Goal: Communication & Community: Answer question/provide support

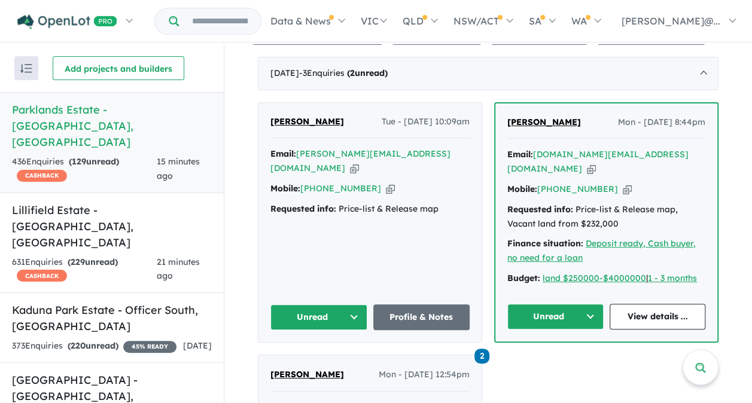
scroll to position [479, 0]
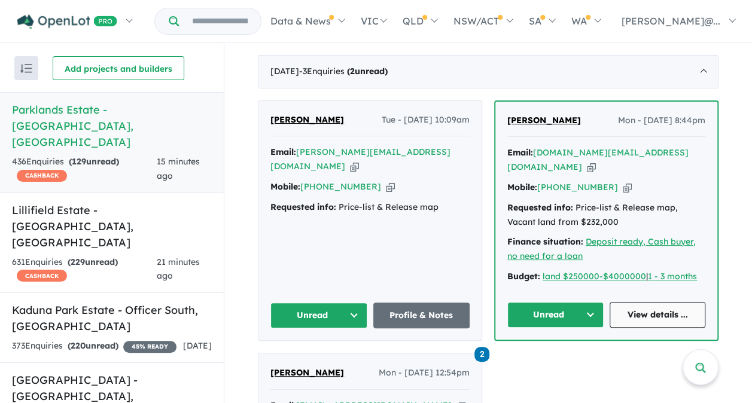
click at [647, 305] on link "View details ..." at bounding box center [658, 315] width 96 height 26
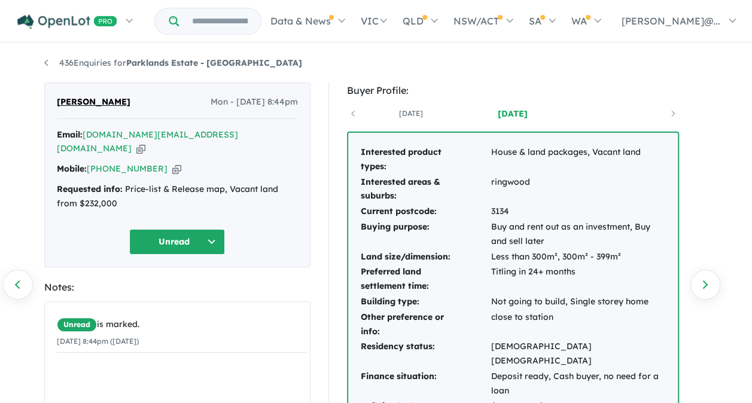
click at [174, 229] on button "Unread" at bounding box center [177, 242] width 96 height 26
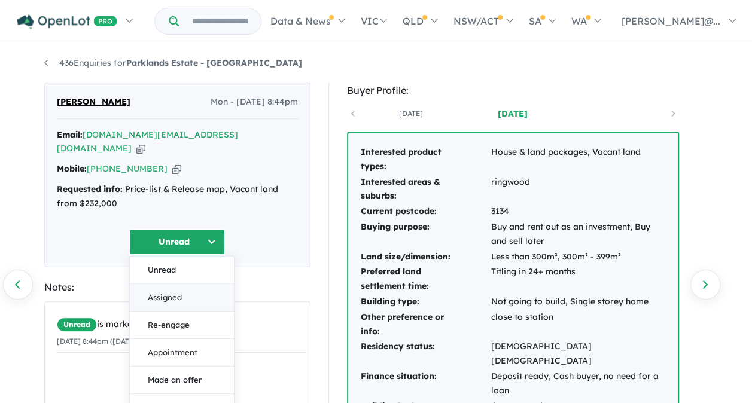
click at [172, 284] on button "Assigned" at bounding box center [182, 298] width 104 height 28
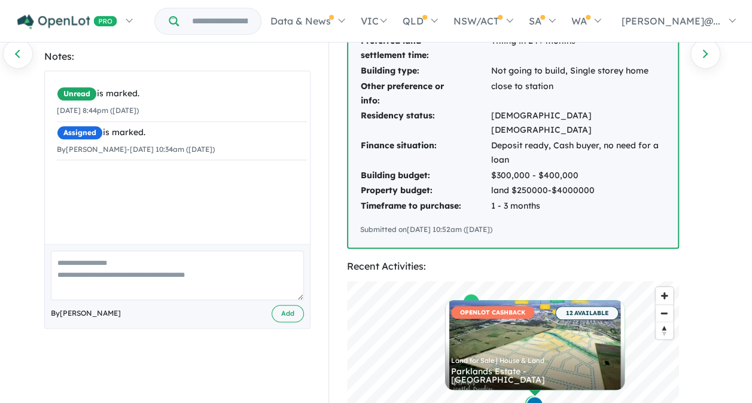
scroll to position [239, 0]
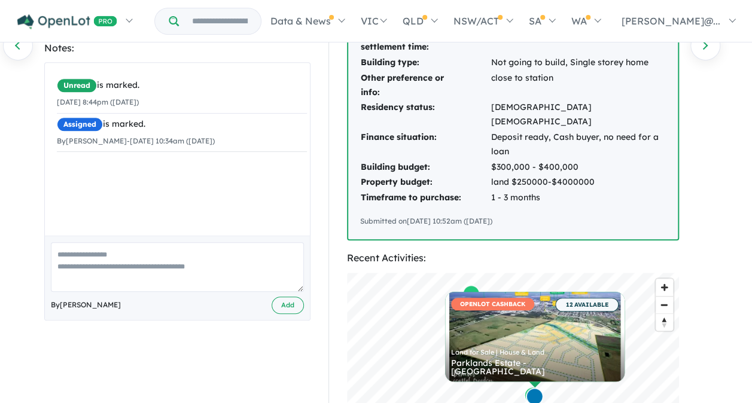
click at [101, 245] on textarea at bounding box center [177, 267] width 253 height 50
click at [71, 242] on textarea at bounding box center [177, 267] width 253 height 50
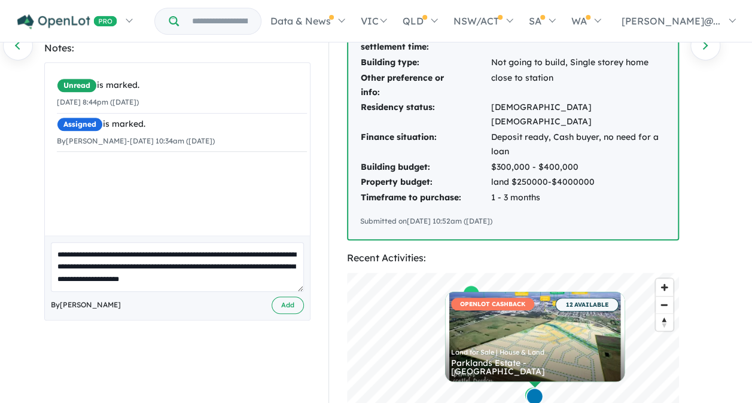
click at [237, 252] on textarea "**********" at bounding box center [177, 267] width 253 height 50
click at [257, 249] on textarea "**********" at bounding box center [177, 267] width 253 height 50
click at [267, 264] on textarea "**********" at bounding box center [177, 267] width 253 height 50
type textarea "**********"
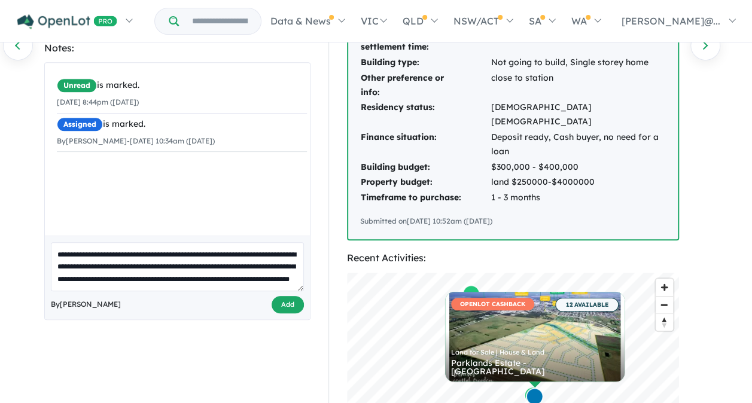
click at [293, 296] on button "Add" at bounding box center [288, 304] width 32 height 17
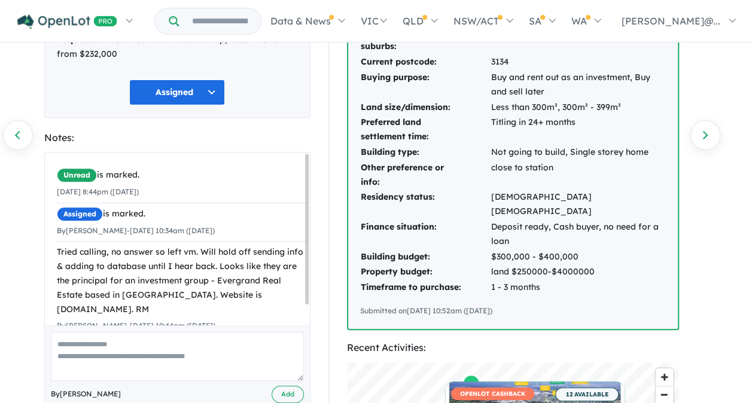
scroll to position [0, 0]
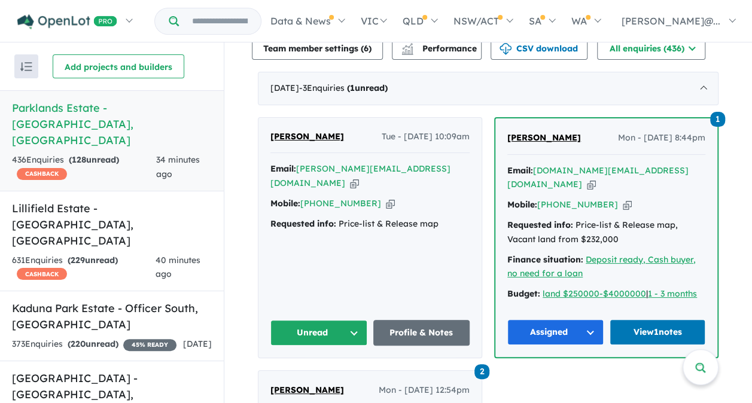
scroll to position [479, 0]
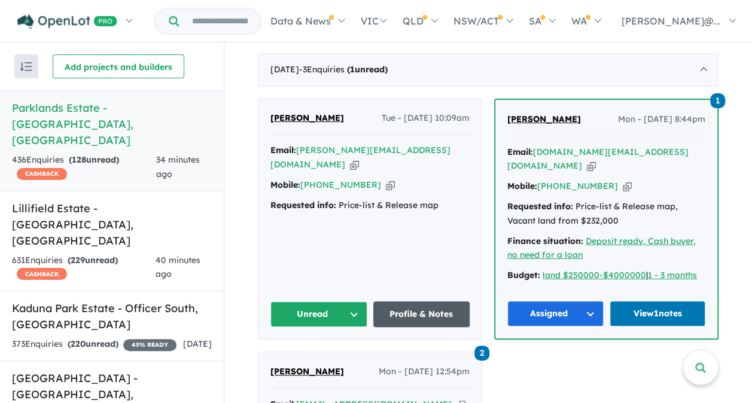
click at [406, 308] on link "Profile & Notes" at bounding box center [421, 315] width 97 height 26
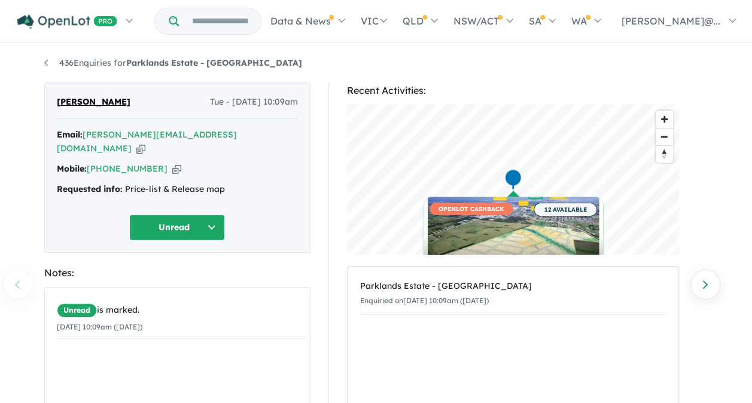
click at [172, 215] on button "Unread" at bounding box center [177, 228] width 96 height 26
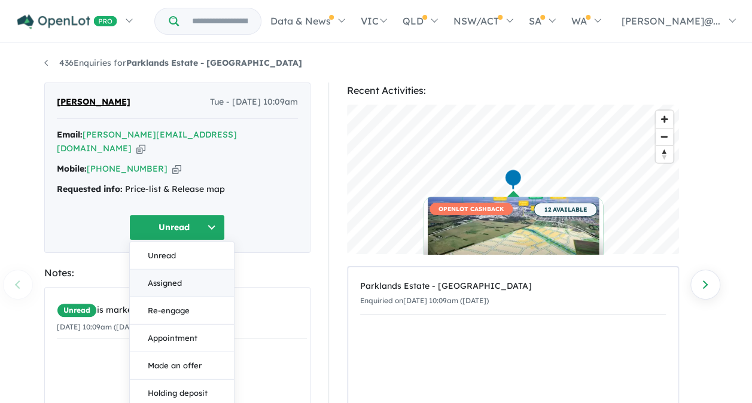
click at [171, 269] on button "Assigned" at bounding box center [182, 283] width 104 height 28
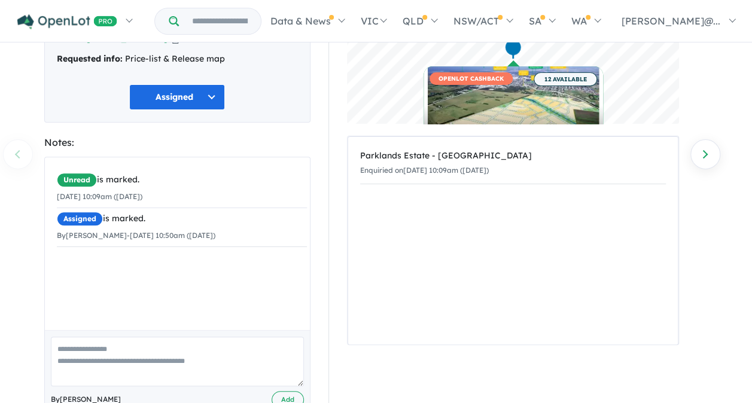
scroll to position [150, 0]
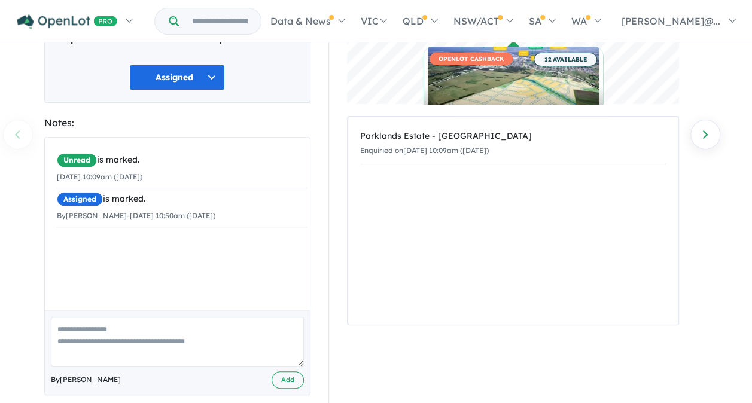
click at [151, 317] on textarea at bounding box center [177, 342] width 253 height 50
type textarea "*"
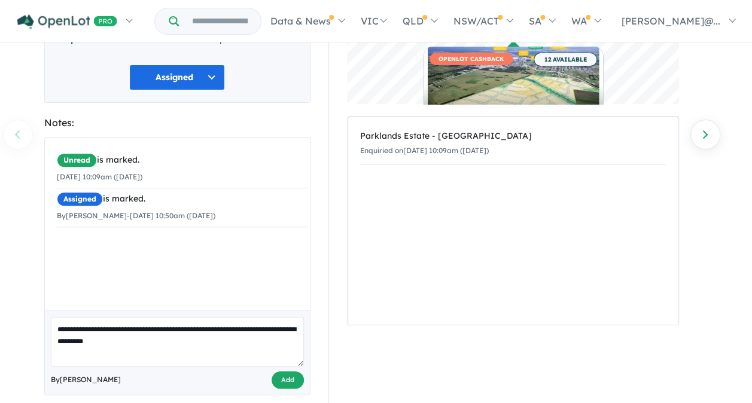
type textarea "**********"
click at [290, 372] on button "Add" at bounding box center [288, 380] width 32 height 17
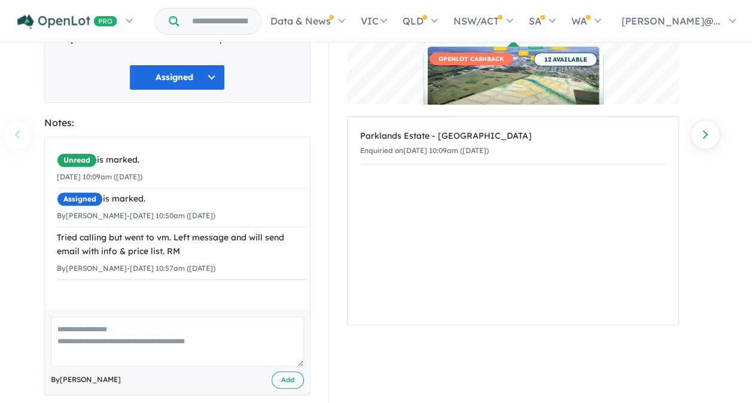
scroll to position [0, 0]
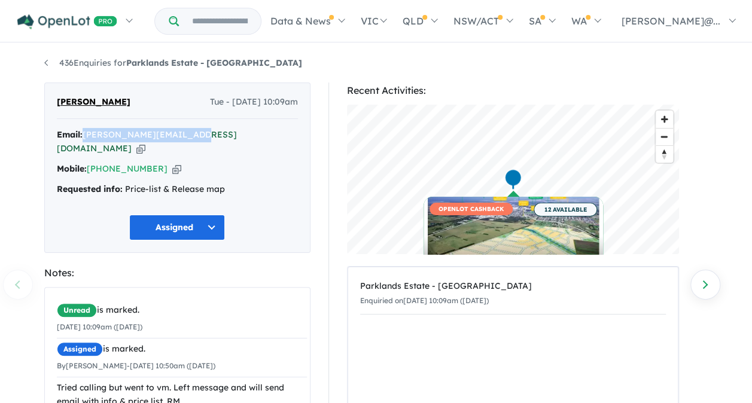
drag, startPoint x: 192, startPoint y: 136, endPoint x: 85, endPoint y: 132, distance: 107.2
click at [85, 132] on div "Email: chandler-82@hotmail.com Copied!" at bounding box center [177, 142] width 241 height 29
copy a%20Parklands%20Estate%20-%20Wonthaggi"] "[PERSON_NAME][EMAIL_ADDRESS][DOMAIN_NAME]"
drag, startPoint x: 152, startPoint y: 153, endPoint x: 109, endPoint y: 148, distance: 43.3
click at [109, 162] on div "Mobile: +61 426 932 623 Copied!" at bounding box center [177, 169] width 241 height 14
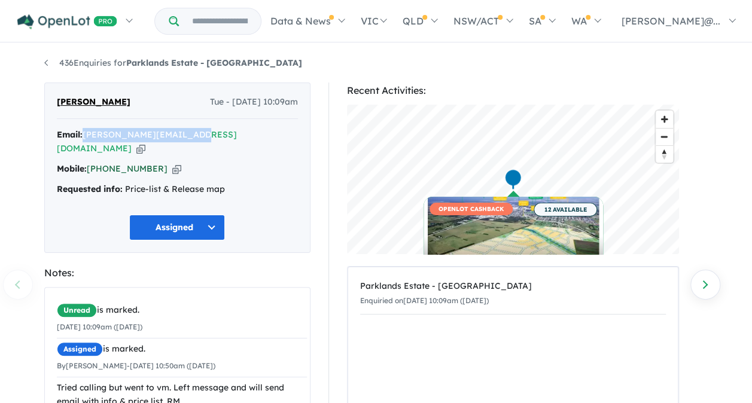
click at [107, 162] on div "Mobile: +61 426 932 623 Copied!" at bounding box center [177, 169] width 241 height 14
copy link "426 932 623"
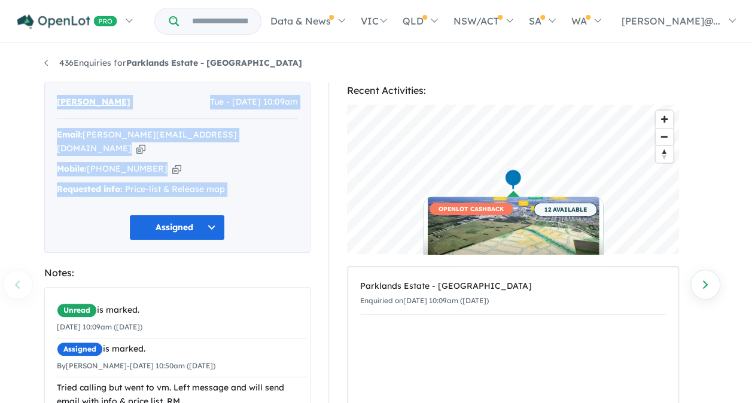
drag, startPoint x: 49, startPoint y: 93, endPoint x: 294, endPoint y: 220, distance: 275.9
click at [294, 220] on div "F Ahmad Tue - 09/09/2025, 10:09am Email: chandler-82@hotmail.com Copied! Mobile…" at bounding box center [177, 168] width 266 height 171
copy div "F Ahmad Tue - 09/09/2025, 10:09am Email: chandler-82@hotmail.com Copied! Mobile…"
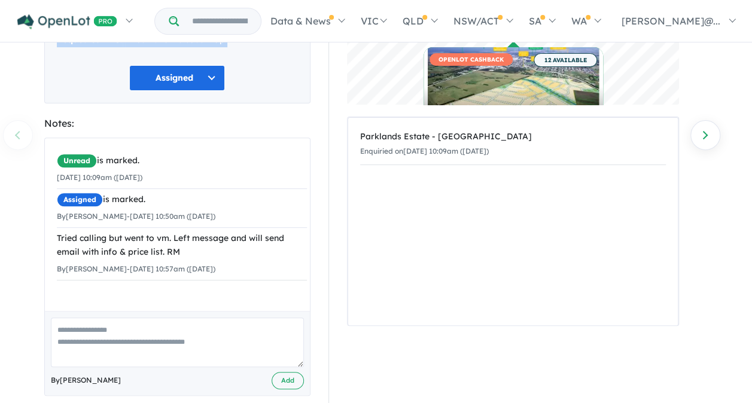
scroll to position [150, 0]
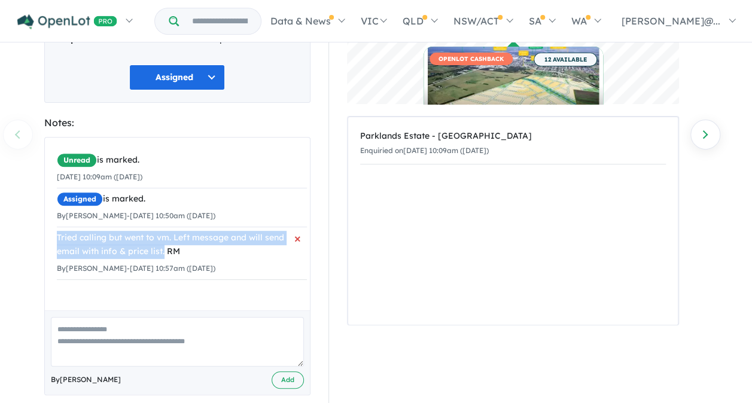
drag, startPoint x: 57, startPoint y: 221, endPoint x: 164, endPoint y: 236, distance: 108.1
click at [164, 236] on div "Tried calling but went to vm. Left message and will send email with info & pric…" at bounding box center [182, 245] width 250 height 29
copy div "Tried calling but went to vm. Left message and will send email with info & pric…"
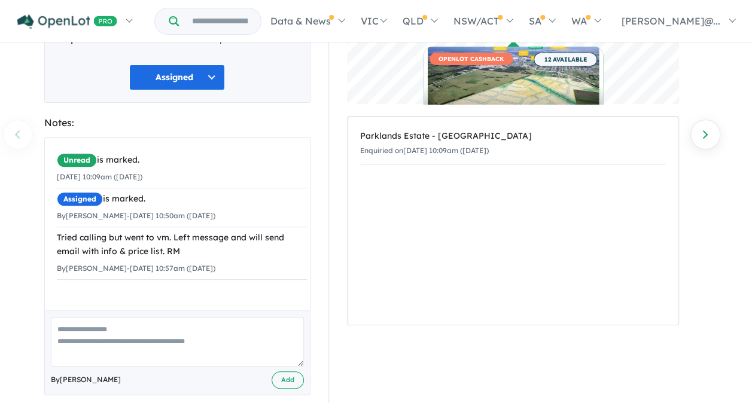
click at [494, 253] on html "Skip to main content Homepage My Dashboard (5) Buyer Demand Index Suburb/Counci…" at bounding box center [376, 51] width 752 height 403
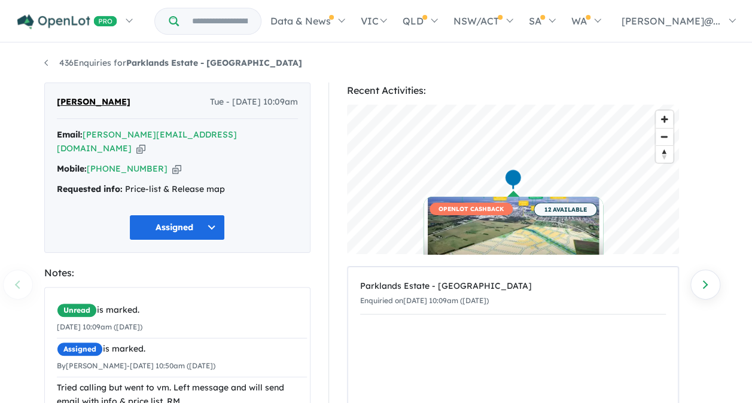
scroll to position [0, 0]
drag, startPoint x: 733, startPoint y: 372, endPoint x: 732, endPoint y: 366, distance: 6.1
click at [732, 370] on div "436 Enquiries for Parklands Estate - Wonthaggi Previous enquiry Next enquiry F …" at bounding box center [376, 224] width 752 height 361
drag, startPoint x: 194, startPoint y: 136, endPoint x: 86, endPoint y: 135, distance: 107.7
click at [86, 135] on div "Email: chandler-82@hotmail.com Copied!" at bounding box center [177, 142] width 241 height 29
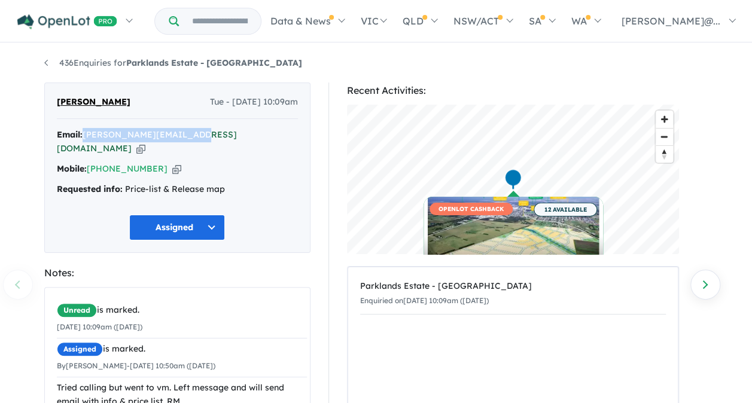
copy a%20Parklands%20Estate%20-%20Wonthaggi"] "[PERSON_NAME][EMAIL_ADDRESS][DOMAIN_NAME]"
click at [324, 292] on div "Recent Activities: © Mapbox © OpenStreetMap Improve this map OPENLOT CASHBACK 1…" at bounding box center [518, 326] width 398 height 487
